Goal: Use online tool/utility: Utilize a website feature to perform a specific function

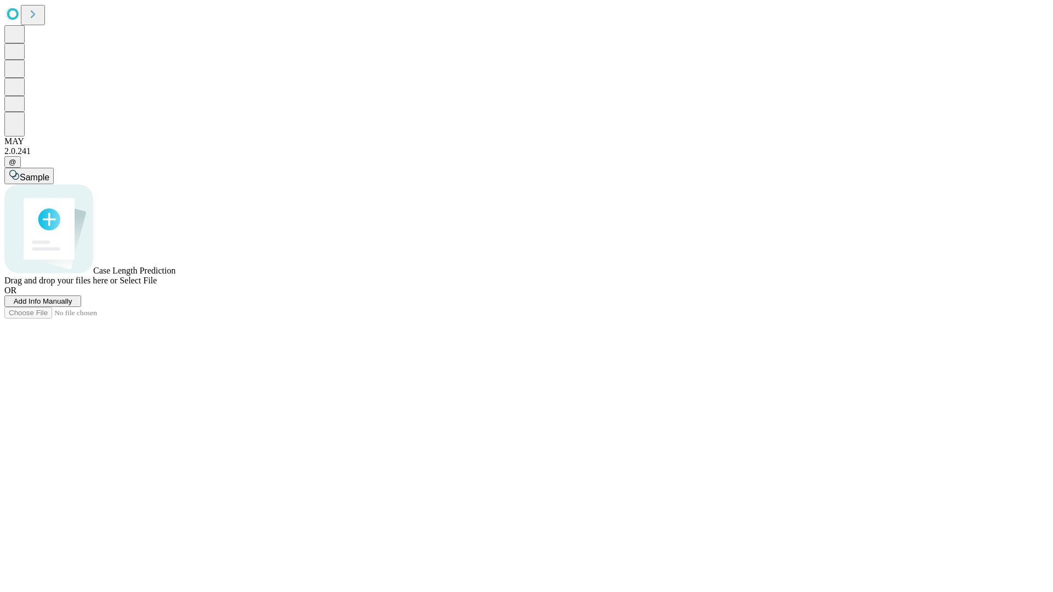
click at [157, 285] on span "Select File" at bounding box center [138, 280] width 37 height 9
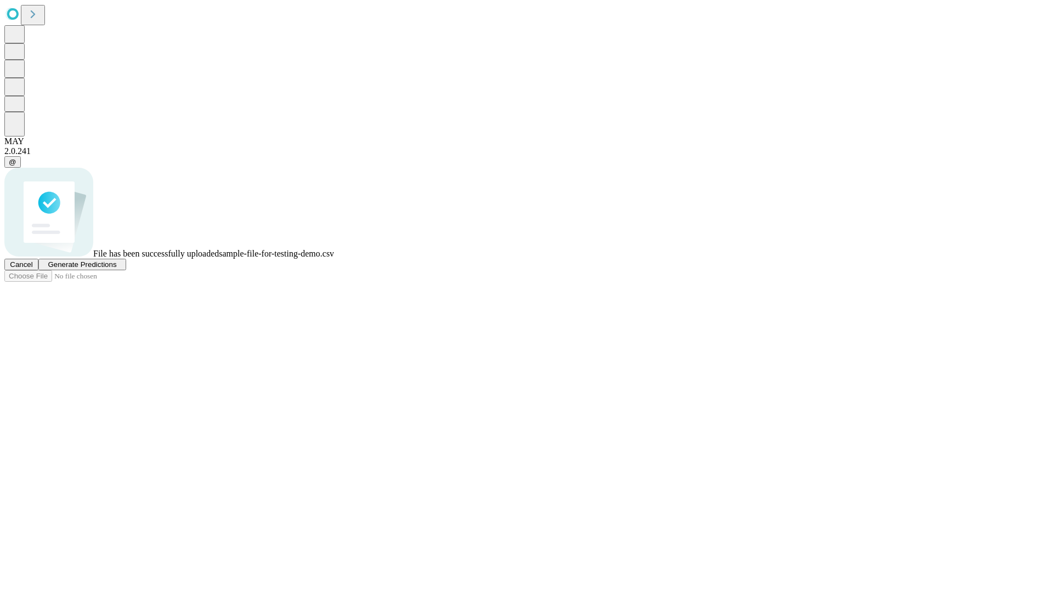
click at [116, 269] on span "Generate Predictions" at bounding box center [82, 265] width 69 height 8
